Goal: Task Accomplishment & Management: Use online tool/utility

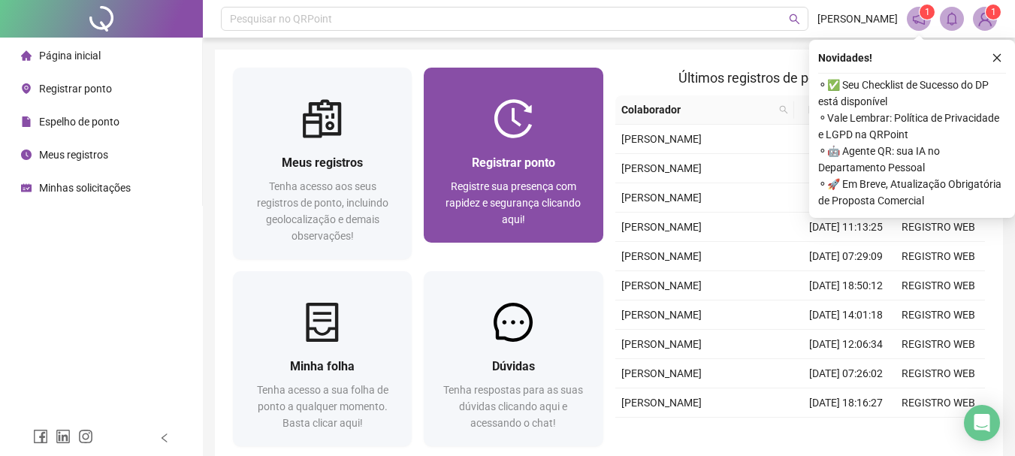
click at [512, 159] on span "Registrar ponto" at bounding box center [513, 163] width 83 height 14
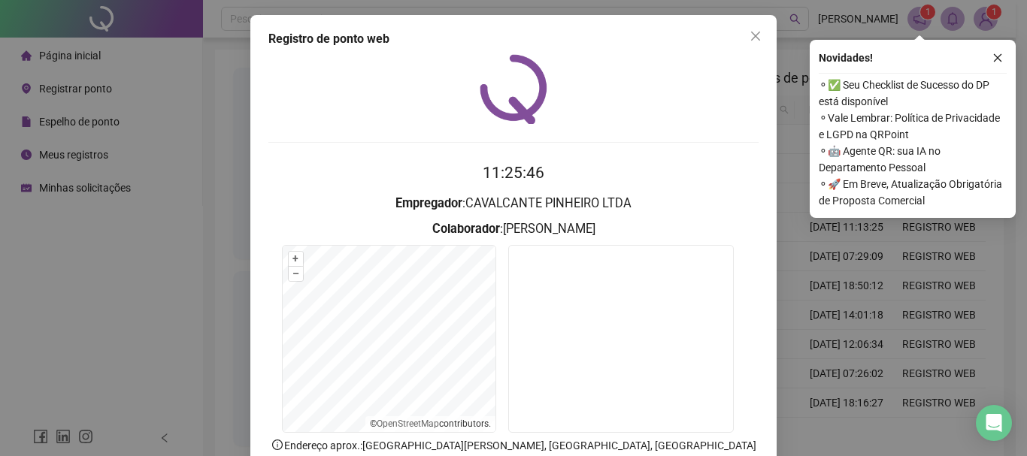
click at [386, 399] on form "11:25:46 Empregador : CAVALCANTE PINHEIRO LTDA Colaborador : [PERSON_NAME] + – …" at bounding box center [513, 340] width 490 height 359
click at [749, 41] on icon "close" at bounding box center [755, 36] width 12 height 12
